Goal: Information Seeking & Learning: Learn about a topic

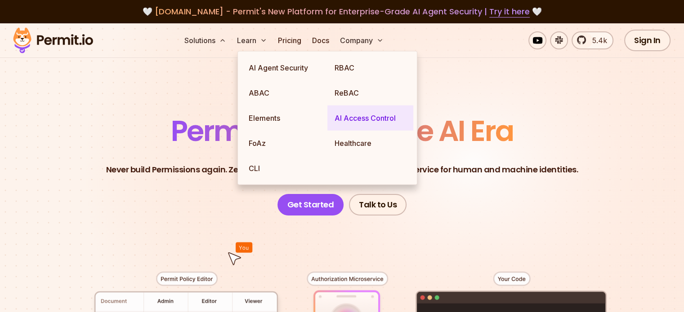
click at [358, 123] on link "AI Access Control" at bounding box center [370, 118] width 86 height 25
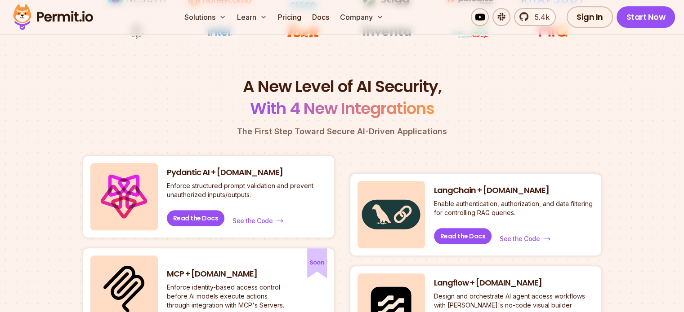
scroll to position [449, 0]
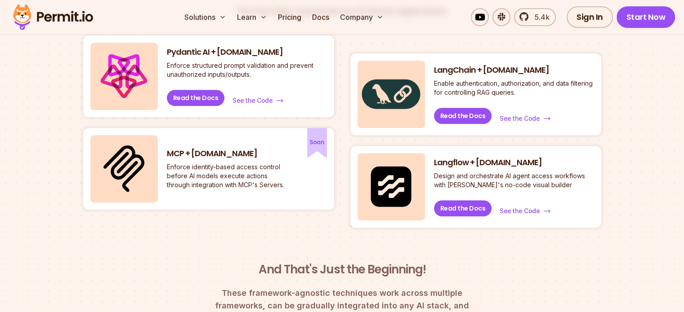
click at [231, 155] on h3 "MCP + [DOMAIN_NAME]" at bounding box center [227, 153] width 121 height 11
click at [194, 157] on h3 "MCP + [DOMAIN_NAME]" at bounding box center [227, 153] width 121 height 11
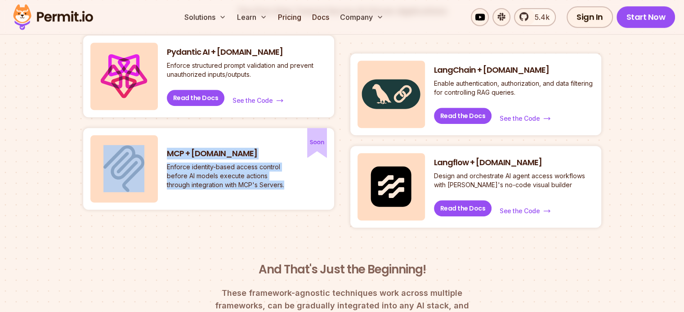
drag, startPoint x: 147, startPoint y: 159, endPoint x: 308, endPoint y: 190, distance: 163.8
click at [286, 197] on div "MCP + [DOMAIN_NAME] Enforce identity-based access control before AI models exec…" at bounding box center [208, 169] width 251 height 82
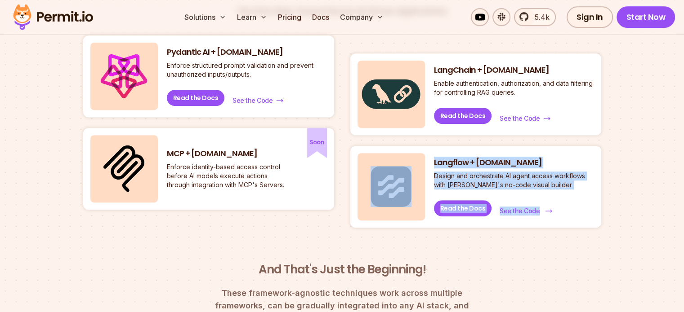
drag, startPoint x: 438, startPoint y: 159, endPoint x: 539, endPoint y: 215, distance: 116.3
click at [539, 215] on div "Langflow + [DOMAIN_NAME] Design and orchestrate AI agent access workflows with …" at bounding box center [475, 187] width 251 height 82
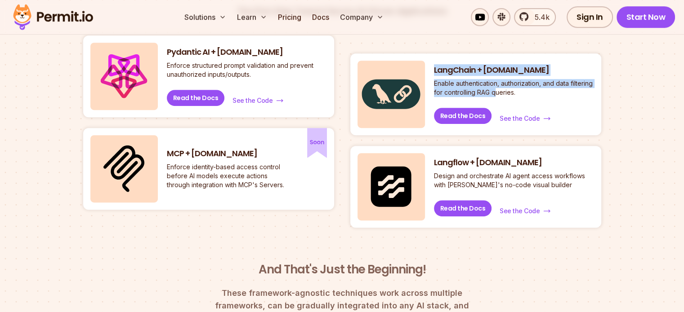
drag, startPoint x: 435, startPoint y: 67, endPoint x: 513, endPoint y: 100, distance: 85.1
click at [518, 98] on div "LangChain + [DOMAIN_NAME] Enable authentication, authorization, and data filter…" at bounding box center [514, 95] width 160 height 60
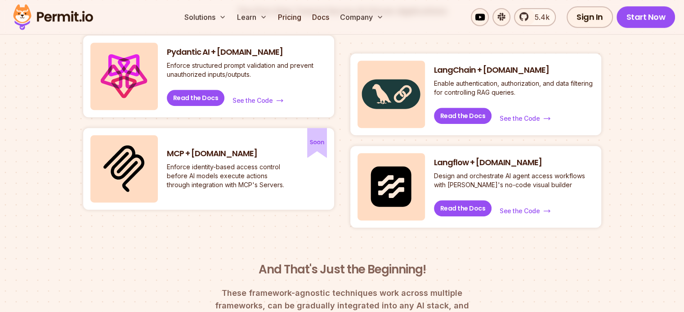
click at [198, 173] on p "Enforce identity-based access control before AI models execute actions through …" at bounding box center [227, 176] width 121 height 27
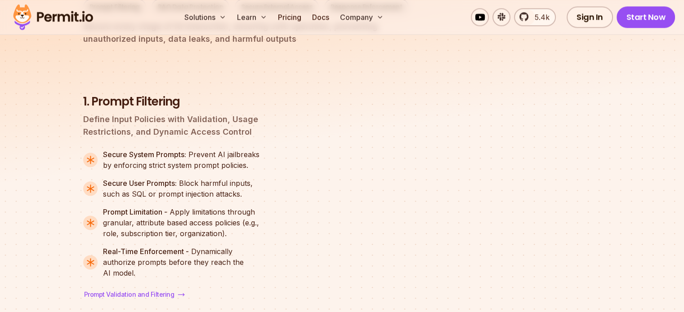
scroll to position [1303, 0]
